Goal: Transaction & Acquisition: Obtain resource

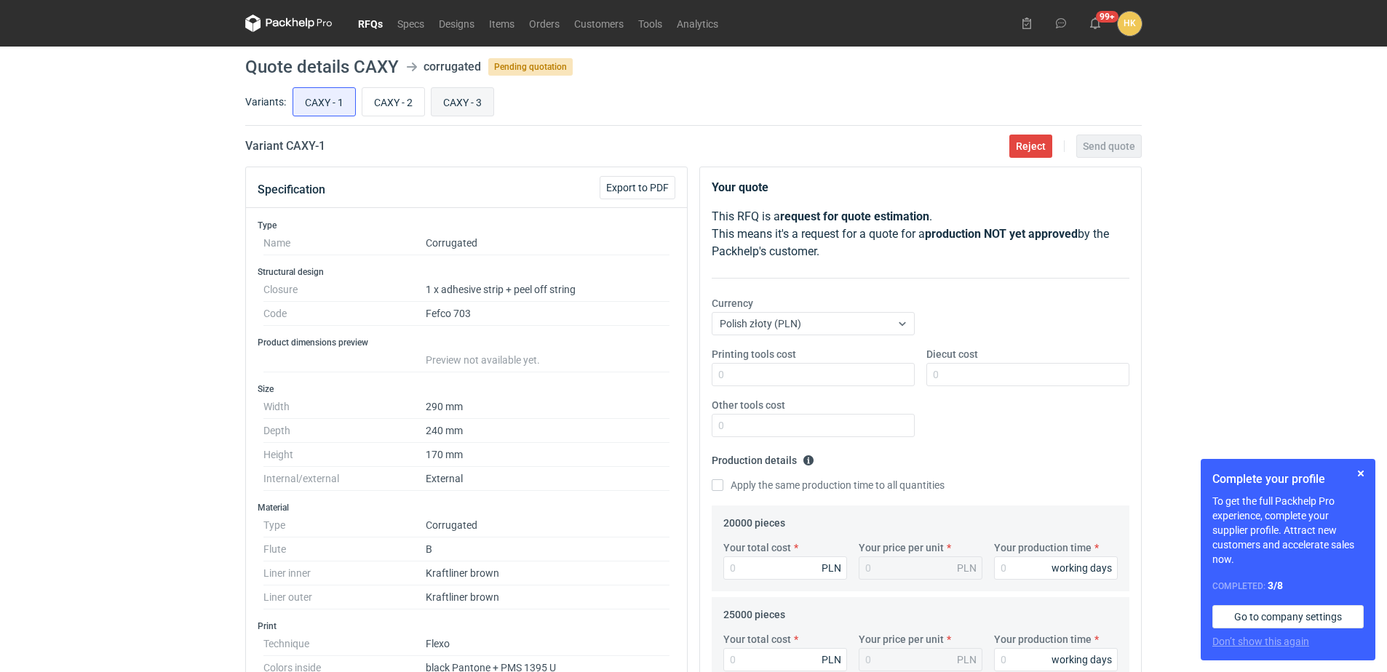
click at [460, 99] on input "CAXY - 3" at bounding box center [463, 102] width 62 height 28
radio input "true"
drag, startPoint x: 336, startPoint y: 150, endPoint x: 288, endPoint y: 150, distance: 48.0
click at [288, 150] on div "Variant CAXY - 3 Reject Send quote" at bounding box center [693, 146] width 897 height 17
copy h2 "CAXY - 3"
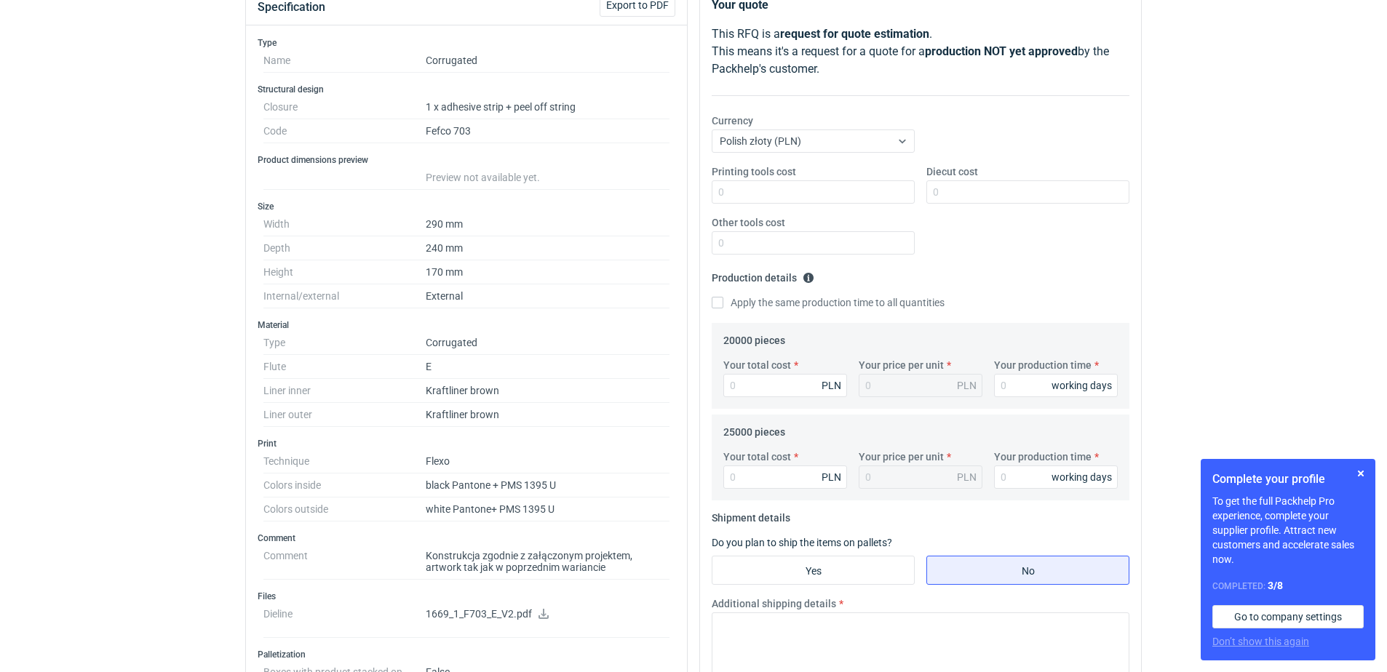
scroll to position [218, 0]
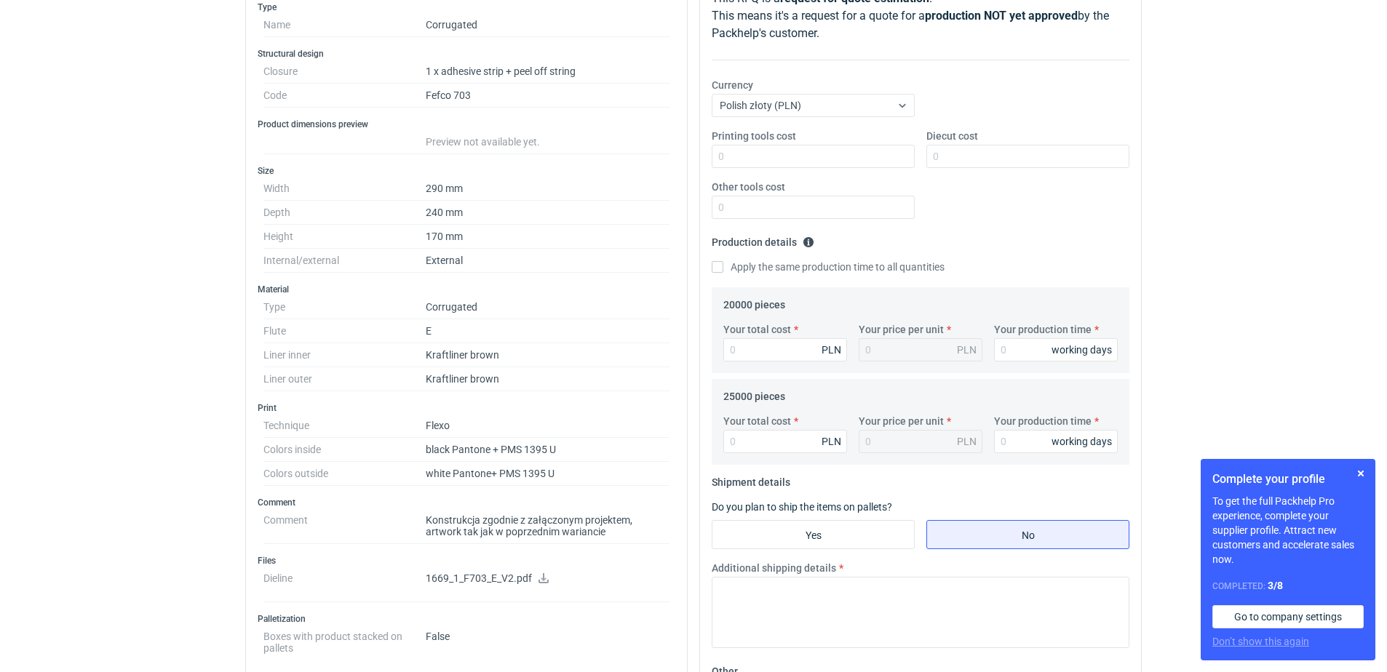
click at [540, 576] on icon at bounding box center [544, 578] width 12 height 10
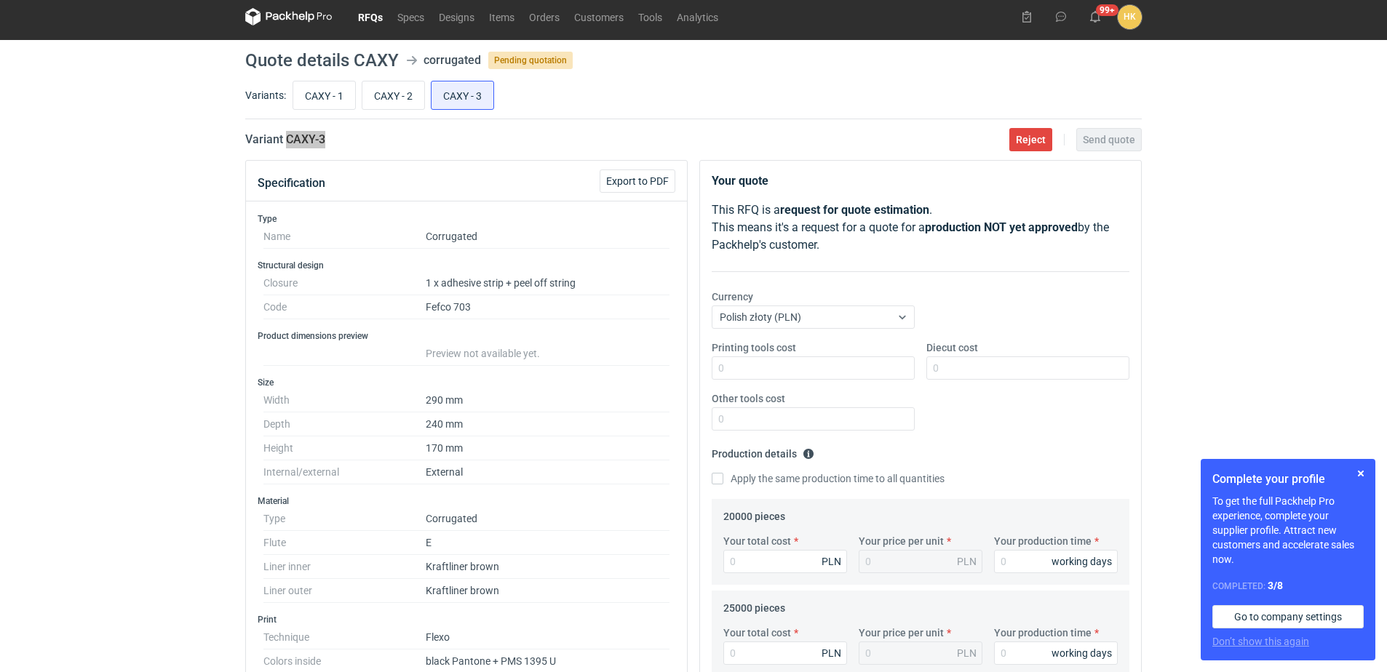
scroll to position [0, 0]
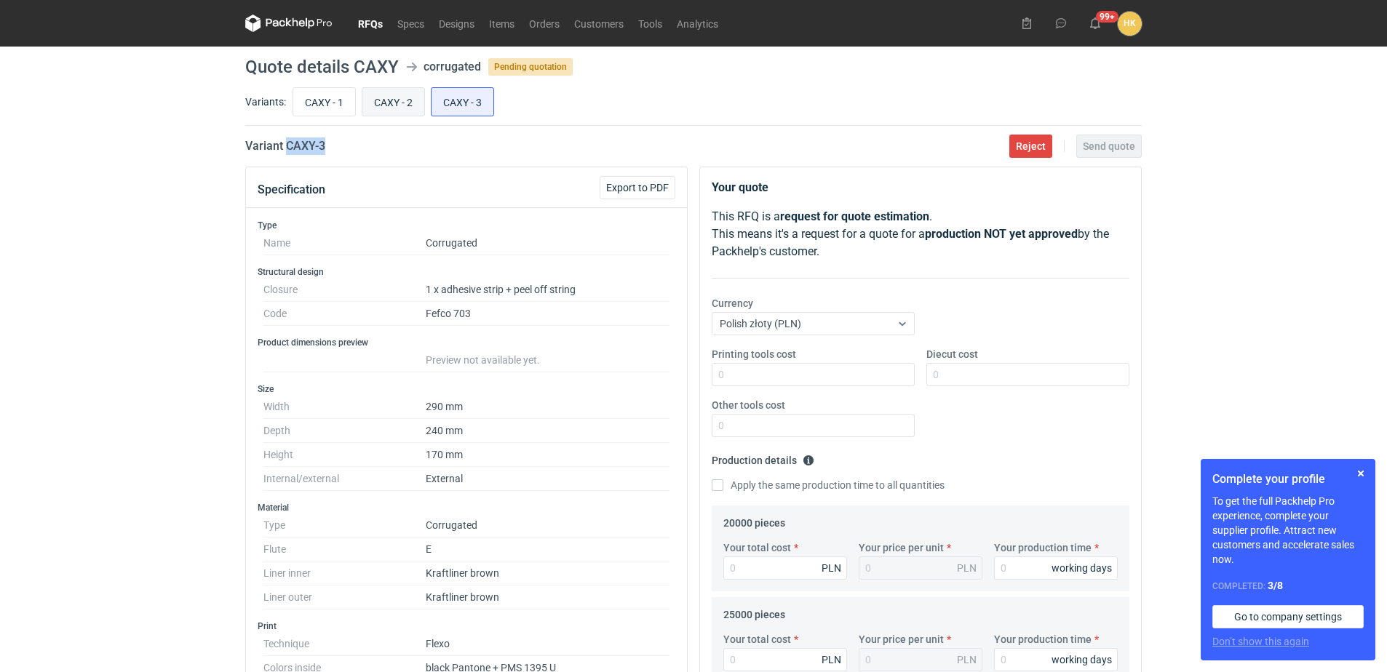
click at [389, 94] on input "CAXY - 2" at bounding box center [393, 102] width 62 height 28
radio input "true"
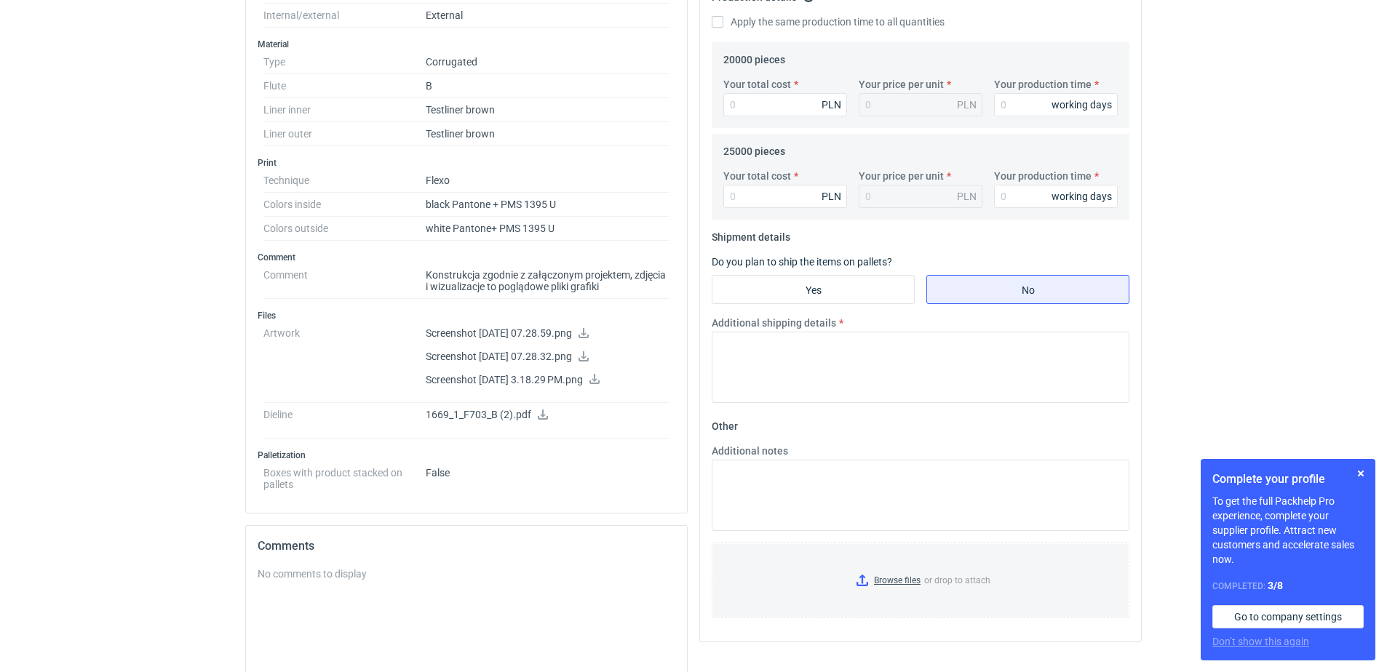
scroll to position [509, 0]
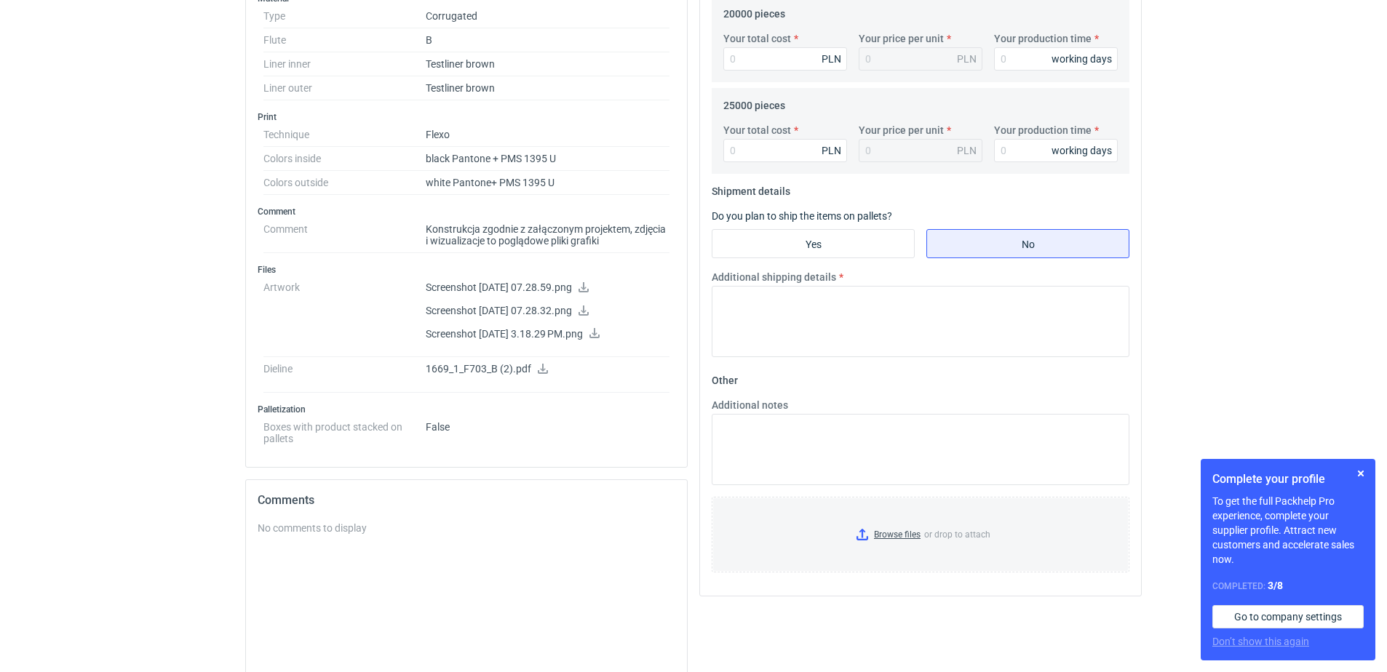
click at [589, 286] on icon at bounding box center [584, 287] width 12 height 10
click at [589, 311] on icon at bounding box center [584, 311] width 12 height 10
click at [600, 333] on icon at bounding box center [594, 333] width 10 height 10
click at [544, 368] on icon at bounding box center [543, 369] width 12 height 10
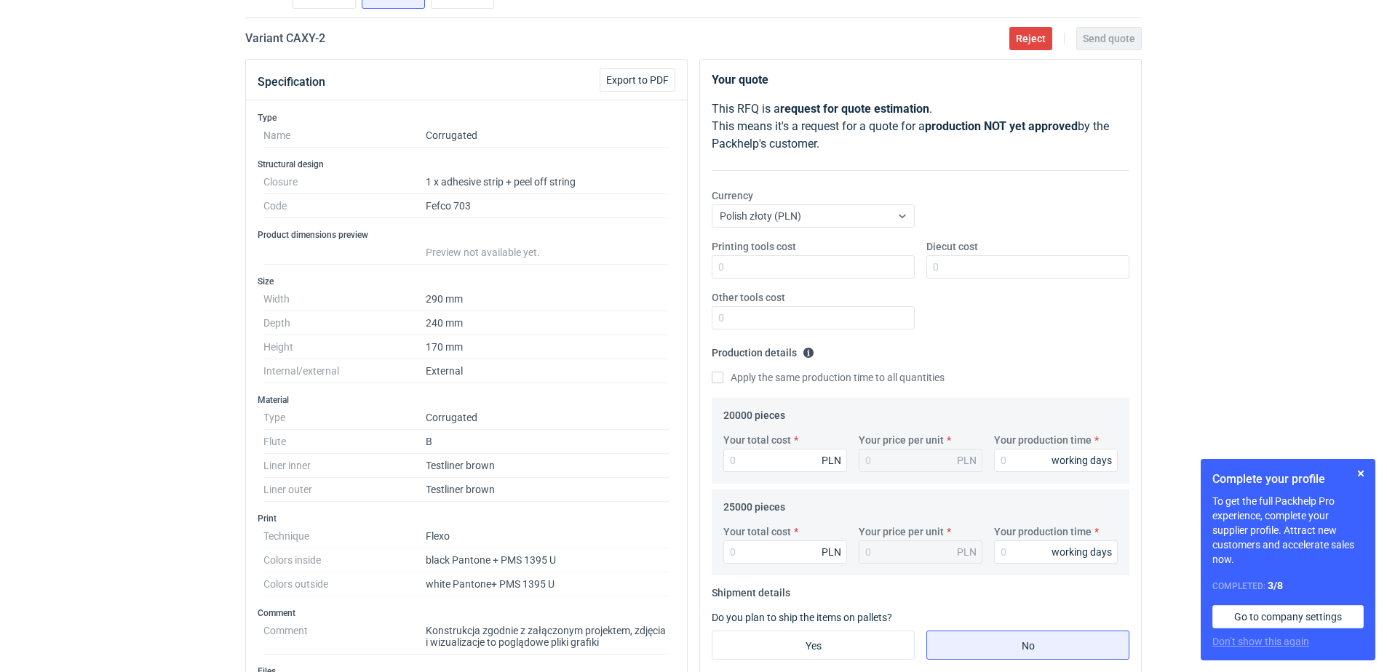
scroll to position [0, 0]
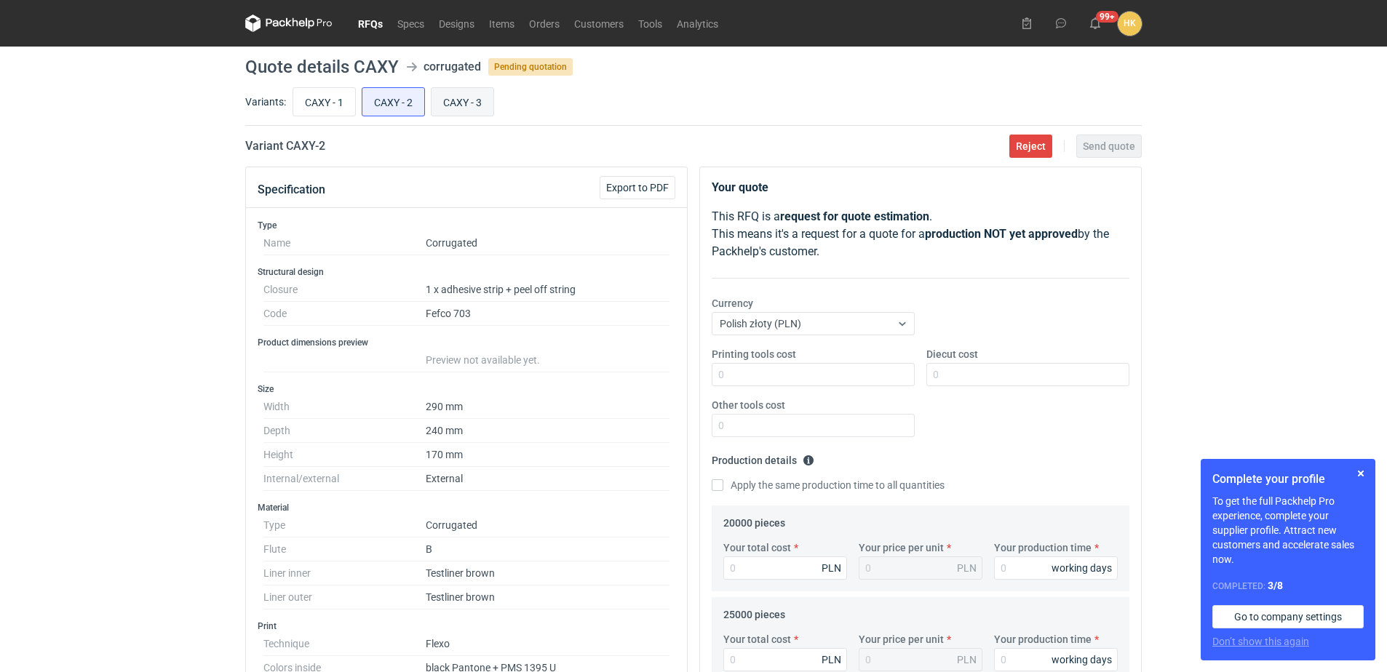
click at [453, 105] on input "CAXY - 3" at bounding box center [463, 102] width 62 height 28
radio input "true"
click at [628, 186] on span "Export to PDF" at bounding box center [637, 188] width 63 height 10
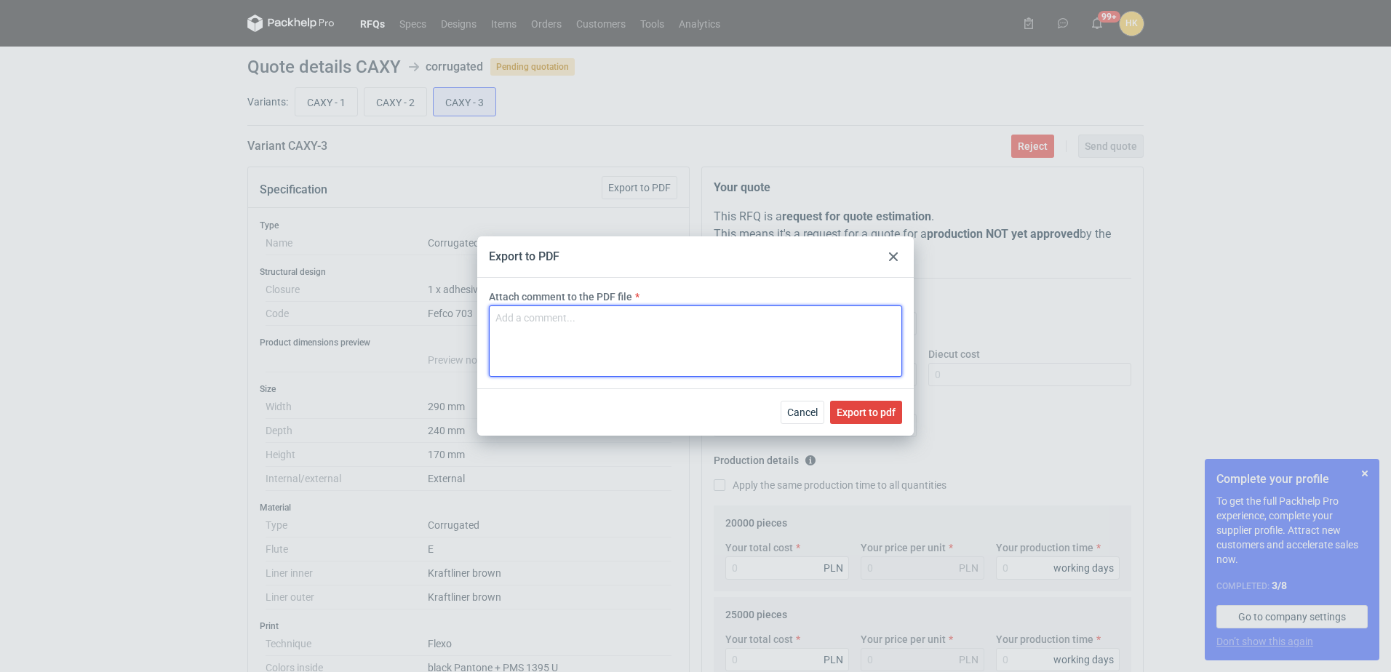
click at [604, 332] on textarea "Attach comment to the PDF file" at bounding box center [695, 341] width 413 height 71
type textarea "CAXY-3"
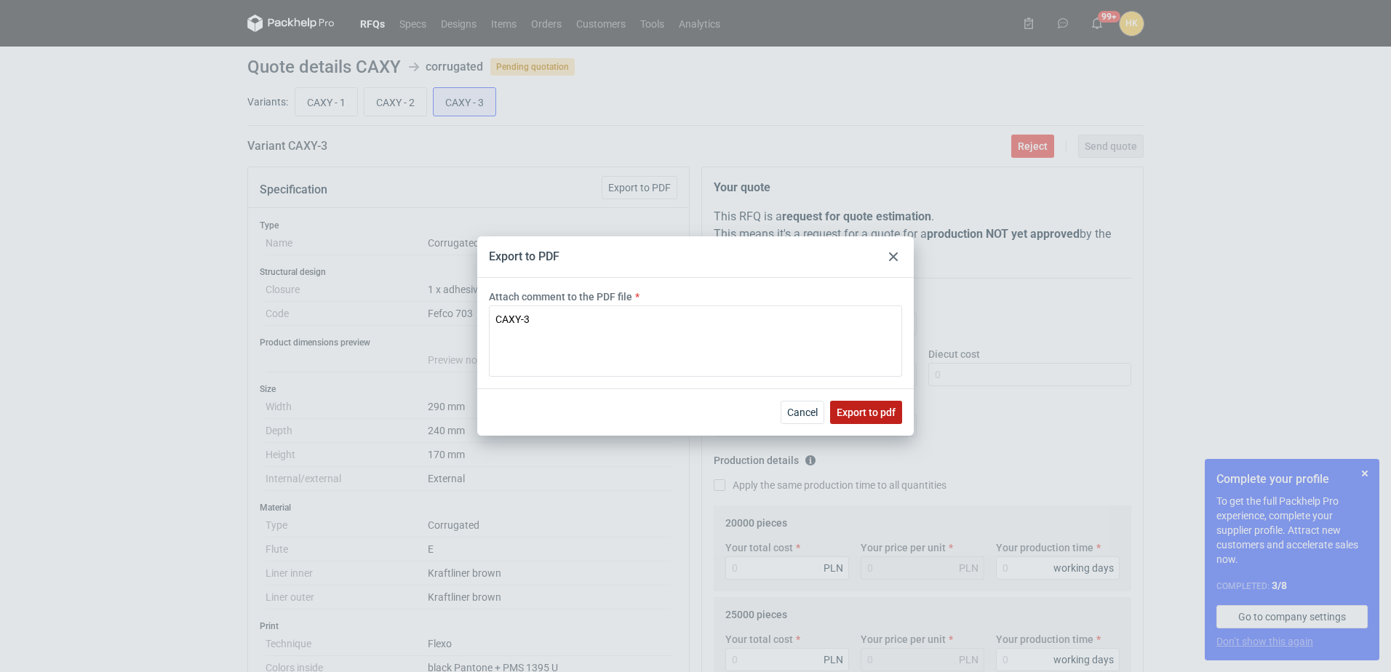
click at [874, 408] on span "Export to pdf" at bounding box center [866, 413] width 59 height 10
